Goal: Transaction & Acquisition: Purchase product/service

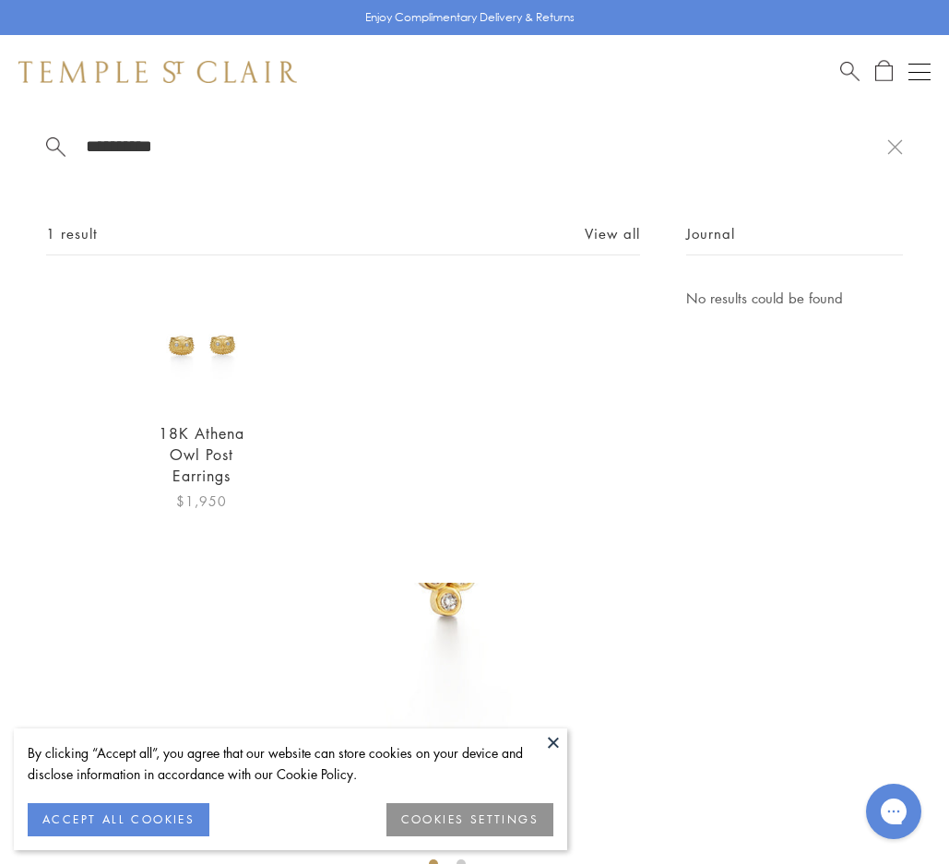
type input "**********"
click at [205, 387] on img at bounding box center [201, 346] width 119 height 119
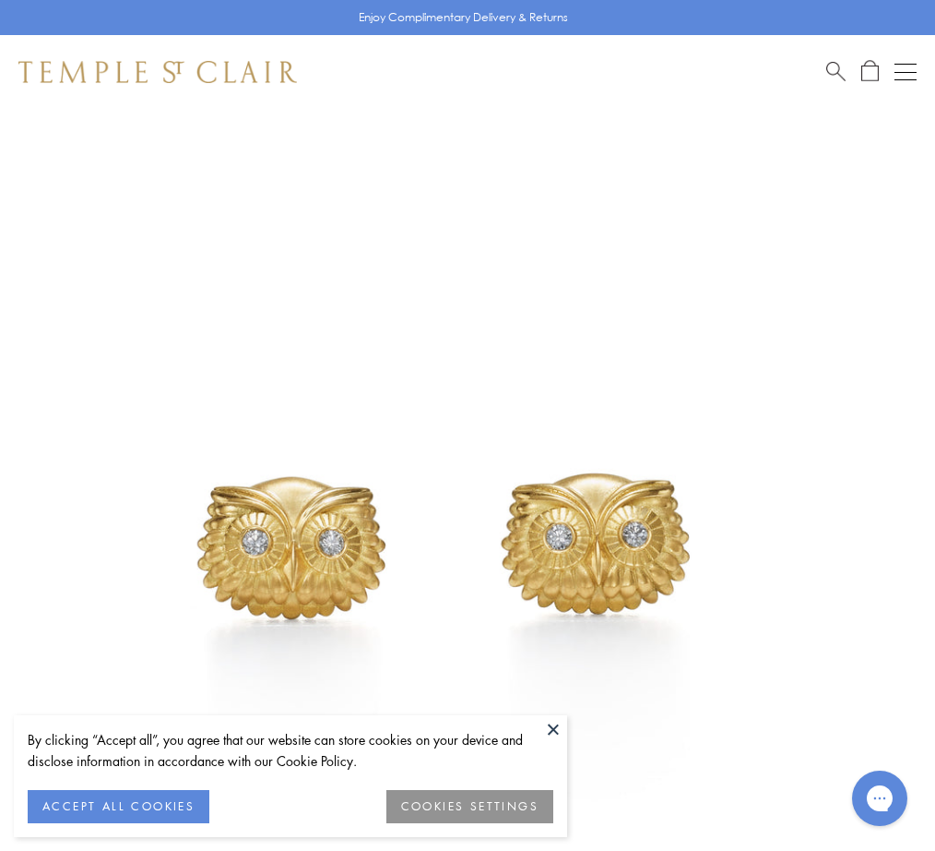
click at [553, 728] on button at bounding box center [554, 729] width 28 height 28
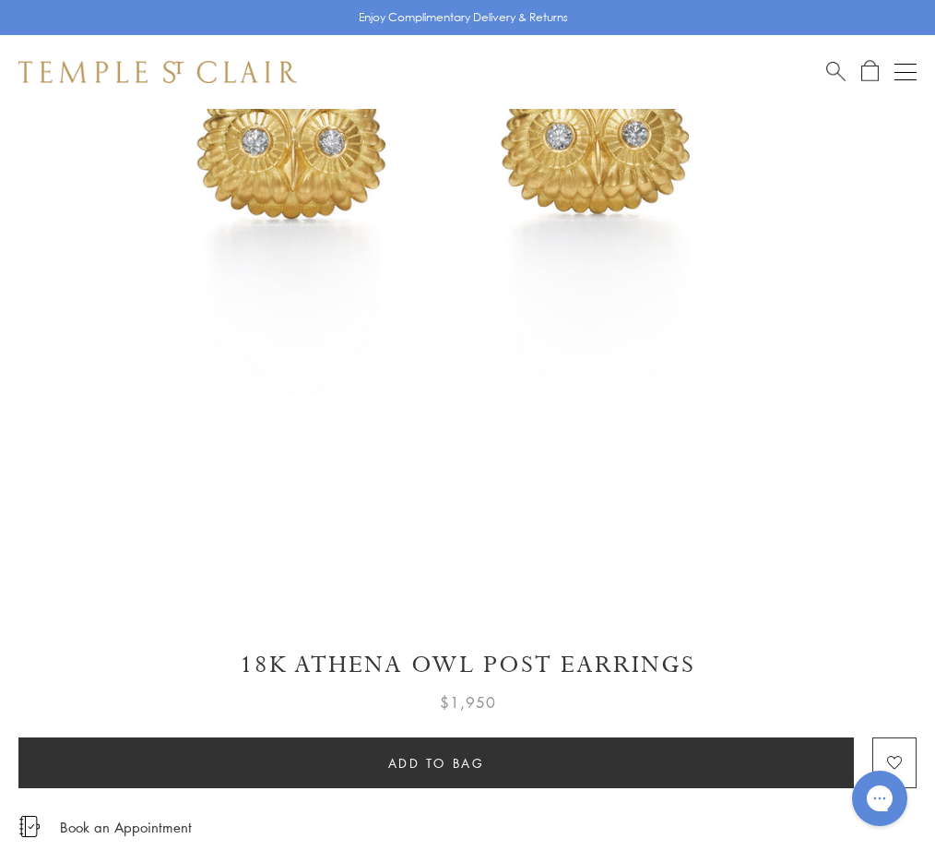
scroll to position [646, 0]
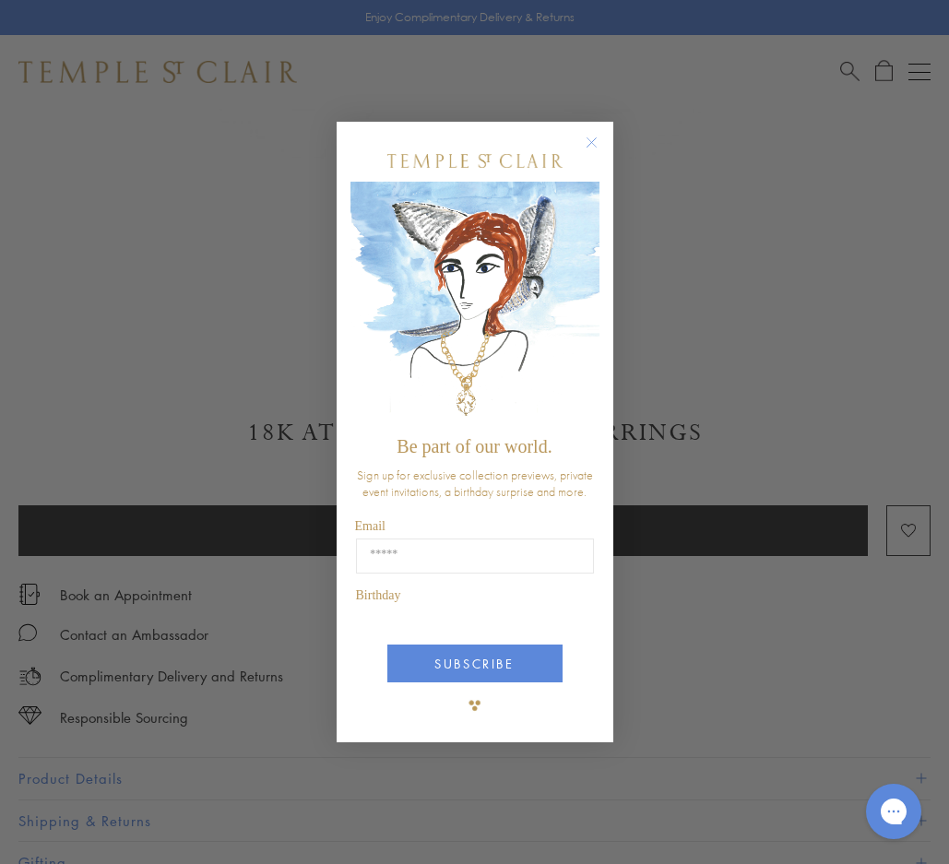
click at [591, 257] on img "POPUP Form" at bounding box center [475, 305] width 249 height 246
click at [586, 263] on img "POPUP Form" at bounding box center [475, 305] width 249 height 246
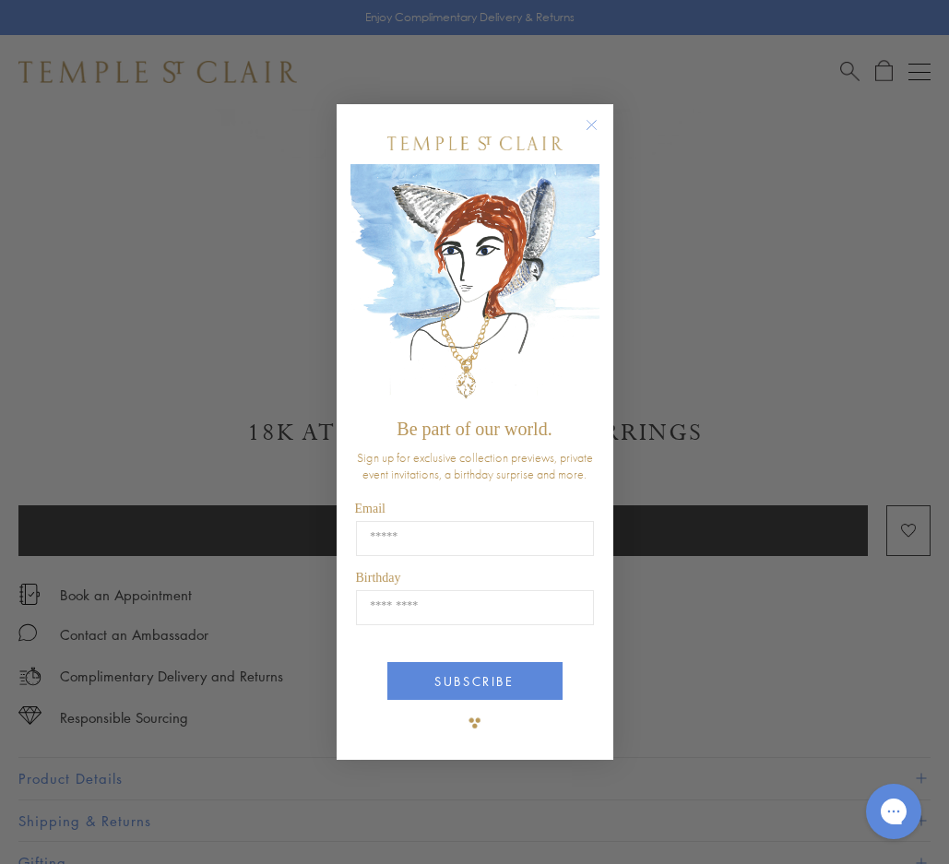
click at [597, 124] on circle "Close dialog" at bounding box center [591, 124] width 22 height 22
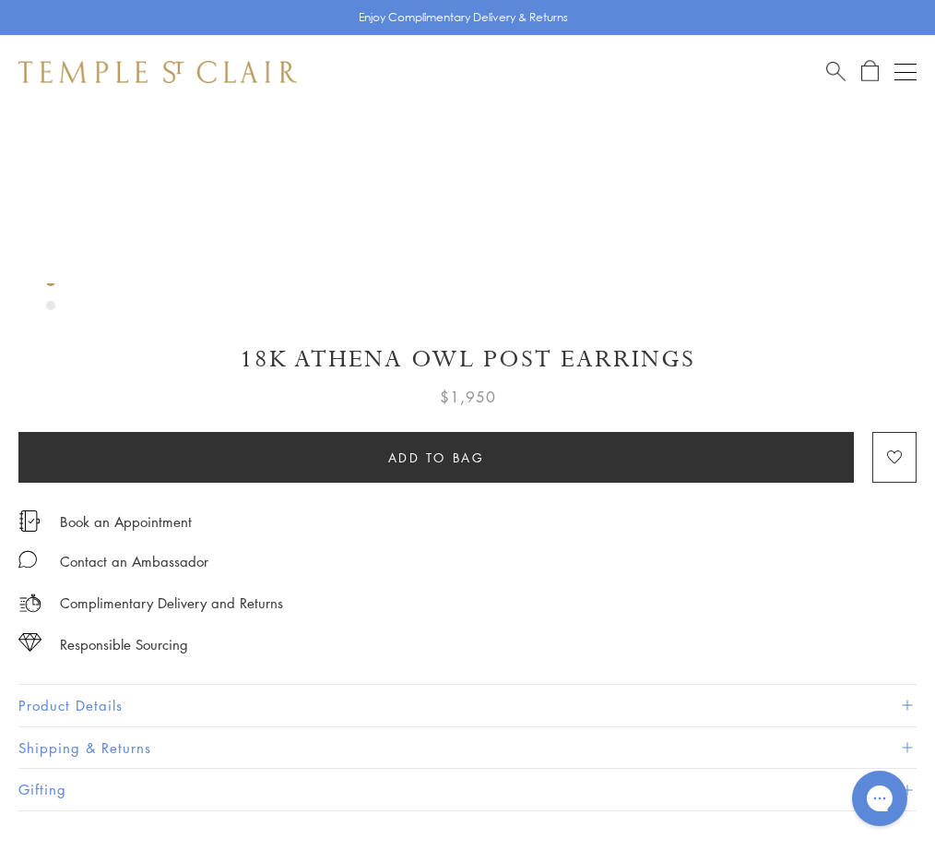
scroll to position [738, 0]
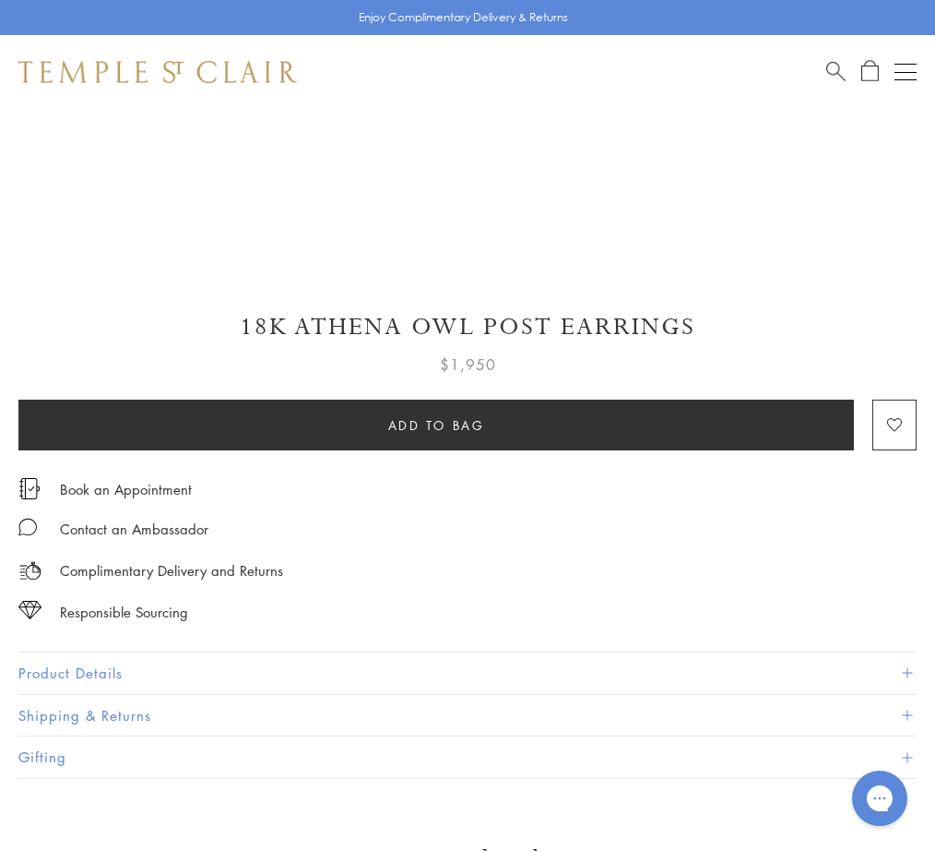
click at [306, 664] on button "Product Details" at bounding box center [467, 673] width 899 height 42
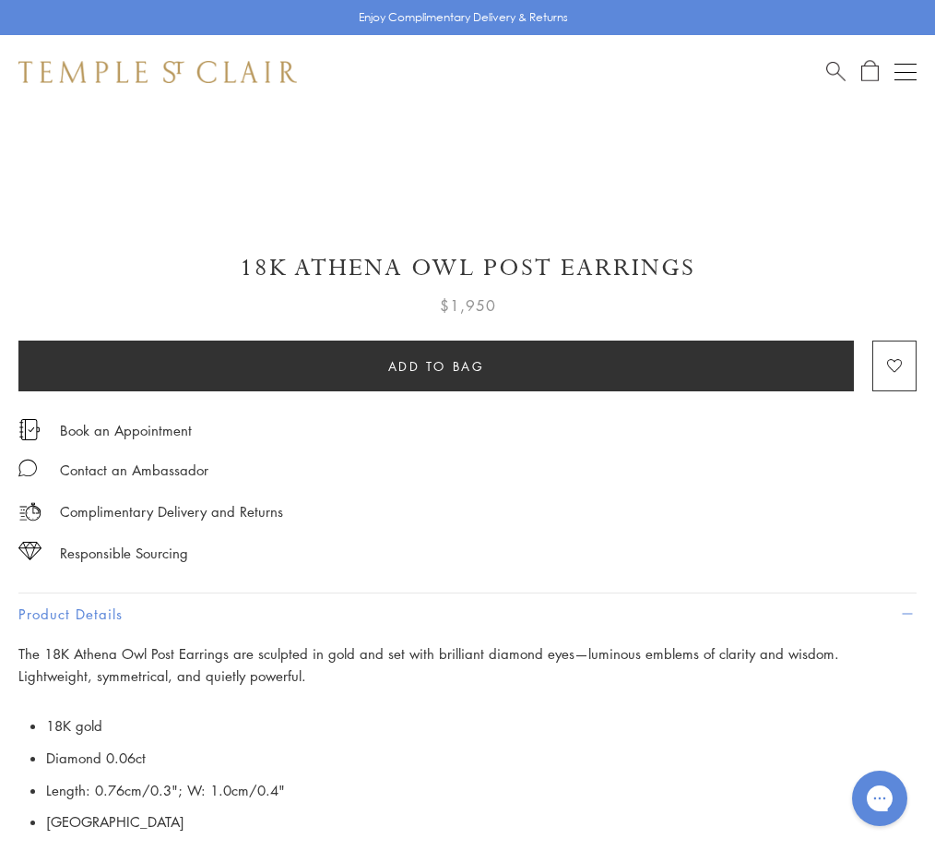
scroll to position [830, 0]
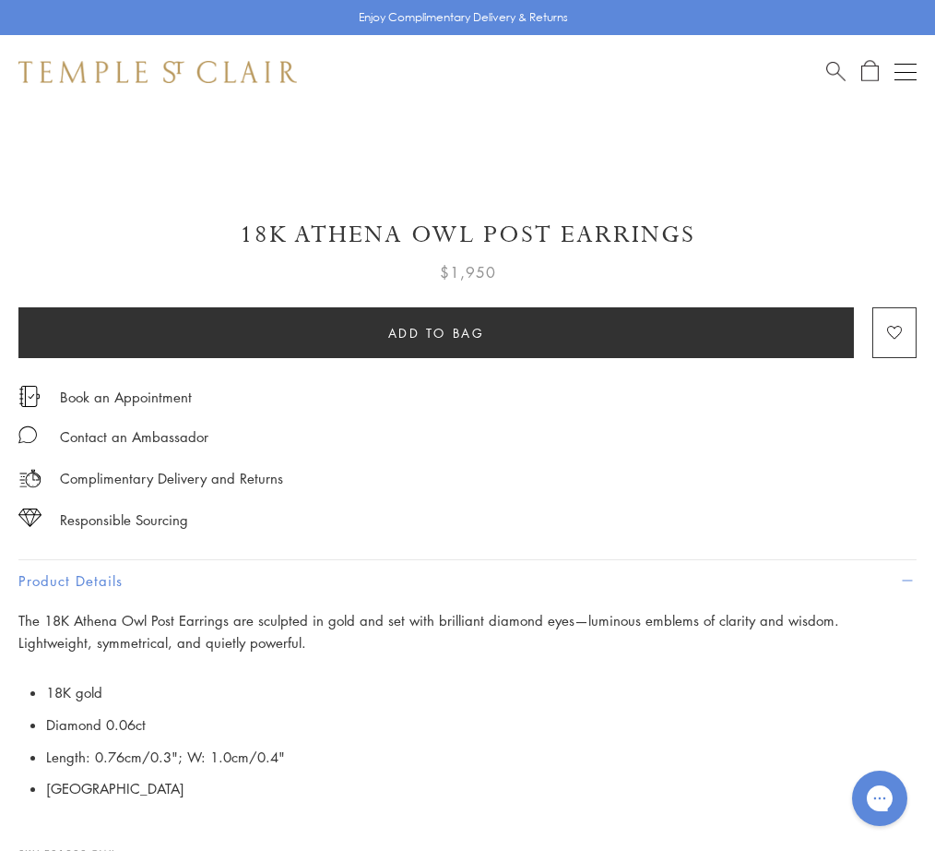
click at [155, 612] on span "The 18K Athena Owl Post Earrings are sculpted in gold and set with brilliant di…" at bounding box center [428, 632] width 821 height 42
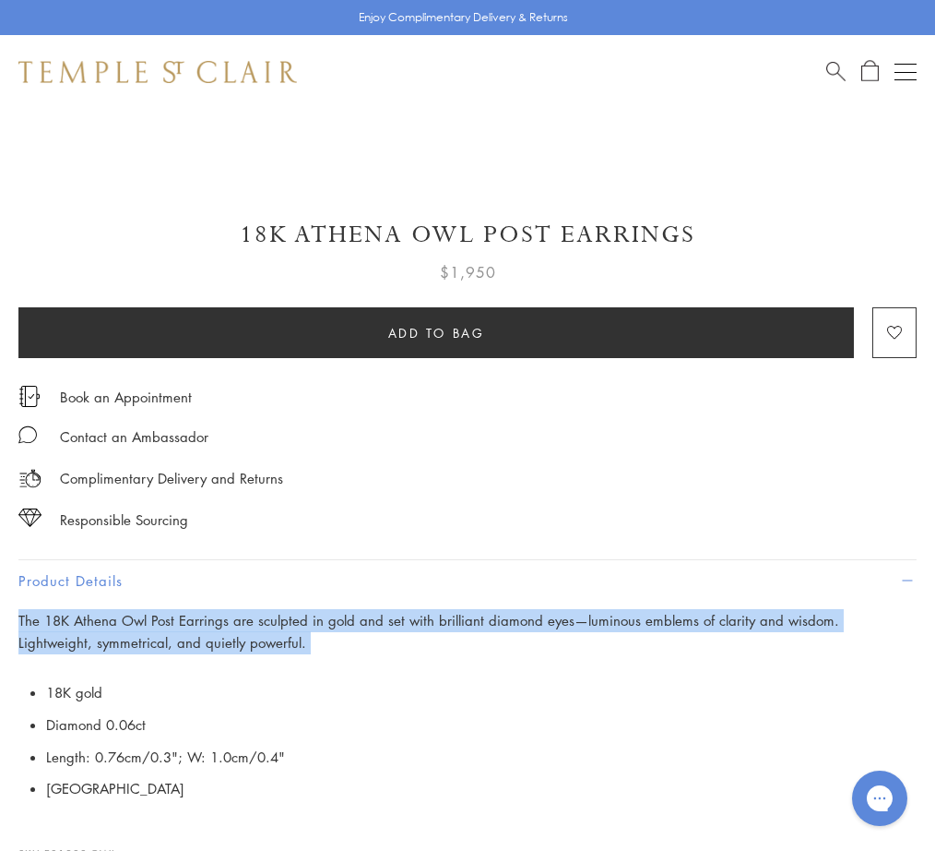
click at [155, 612] on span "The 18K Athena Owl Post Earrings are sculpted in gold and set with brilliant di…" at bounding box center [428, 632] width 821 height 42
copy div "The 18K Athena Owl Post Earrings are sculpted in gold and set with brilliant di…"
